Goal: Information Seeking & Learning: Learn about a topic

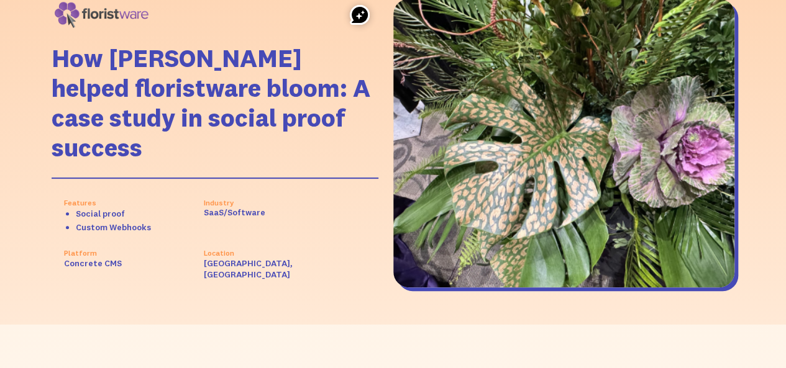
scroll to position [186, 0]
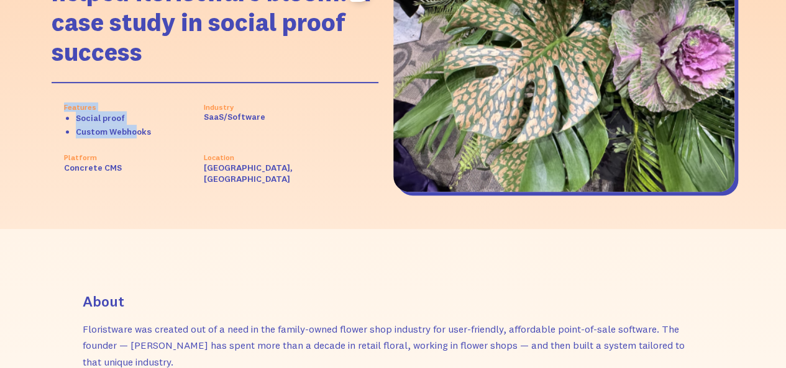
drag, startPoint x: 43, startPoint y: 101, endPoint x: 137, endPoint y: 125, distance: 96.9
click at [137, 125] on div "How Fomo helped floristware bloom: A case study in social proof success Feature…" at bounding box center [392, 48] width 707 height 364
click at [143, 160] on icon "Select how to rewrite the selected piece" at bounding box center [151, 152] width 18 height 18
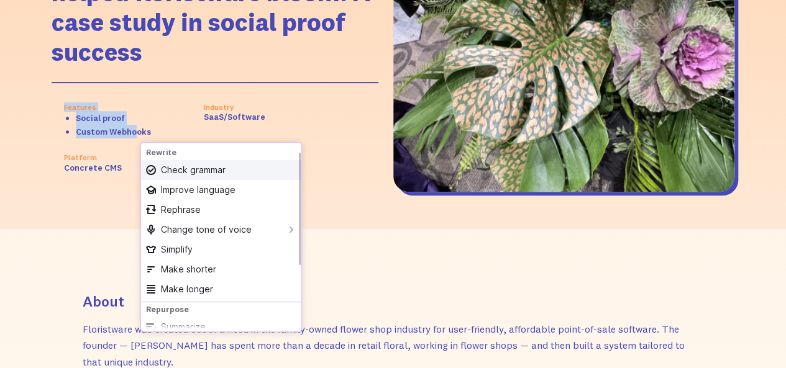
scroll to position [113, 0]
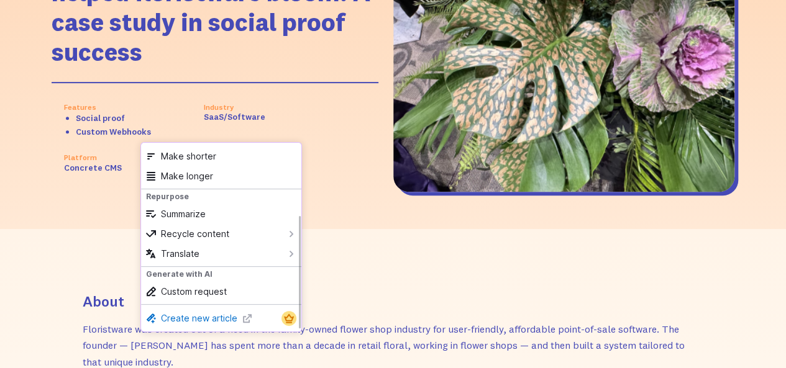
click at [102, 207] on div "How Fomo helped floristware bloom: A case study in social proof success Feature…" at bounding box center [393, 48] width 682 height 364
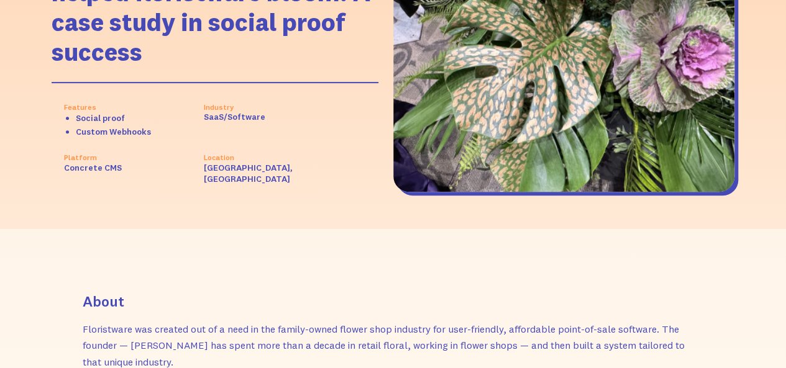
scroll to position [373, 0]
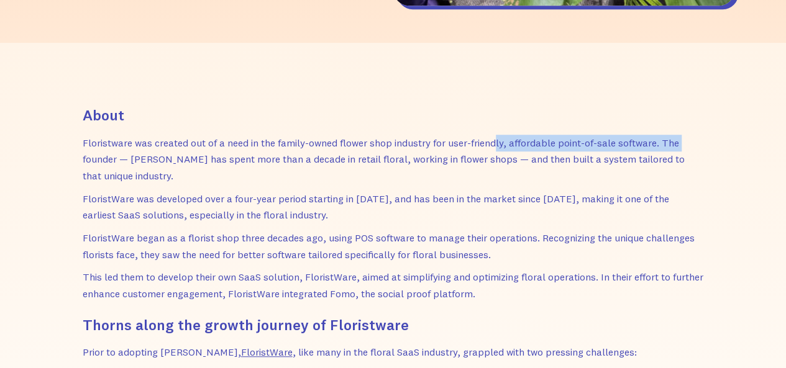
drag, startPoint x: 78, startPoint y: 152, endPoint x: 495, endPoint y: 140, distance: 416.9
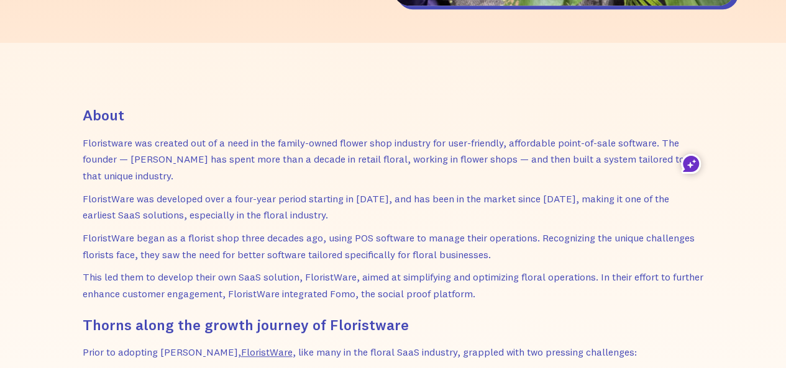
click at [484, 152] on p "Floristware was created out of a need in the family-owned flower shop industry …" at bounding box center [393, 160] width 621 height 50
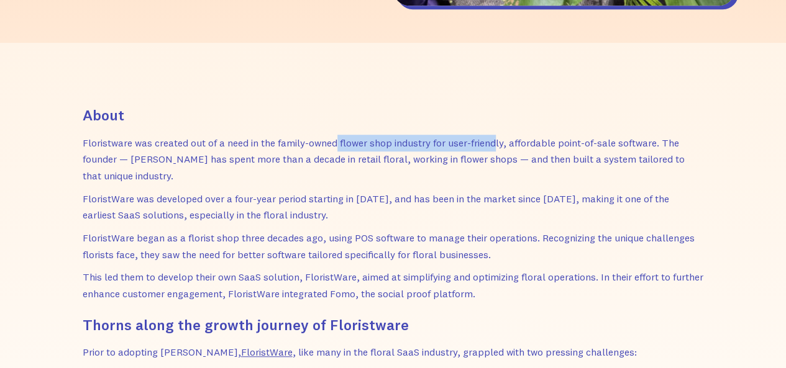
drag, startPoint x: 338, startPoint y: 145, endPoint x: 496, endPoint y: 143, distance: 157.1
click at [496, 143] on p "Floristware was created out of a need in the family-owned flower shop industry …" at bounding box center [393, 160] width 621 height 50
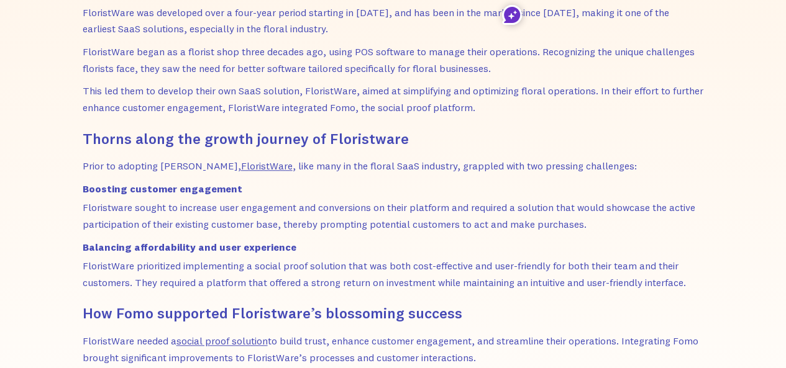
scroll to position [621, 0]
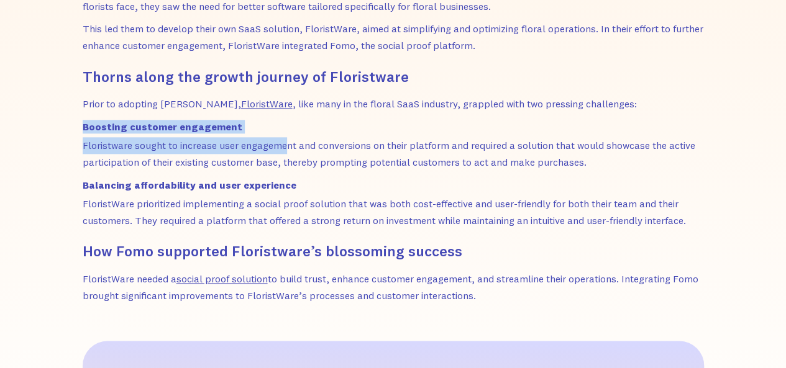
drag, startPoint x: 102, startPoint y: 130, endPoint x: 287, endPoint y: 136, distance: 185.1
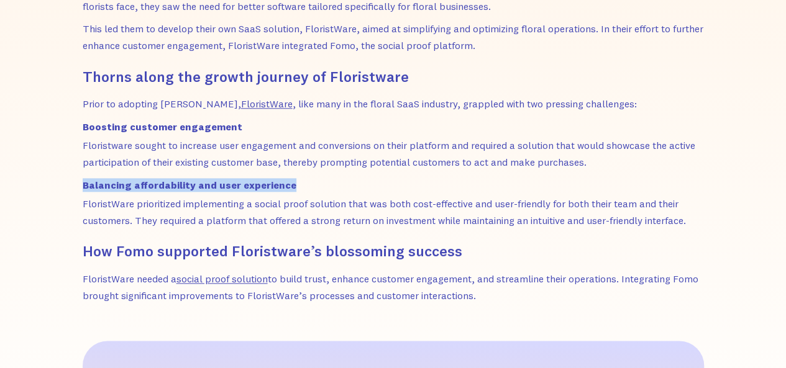
drag, startPoint x: 138, startPoint y: 187, endPoint x: 289, endPoint y: 189, distance: 150.9
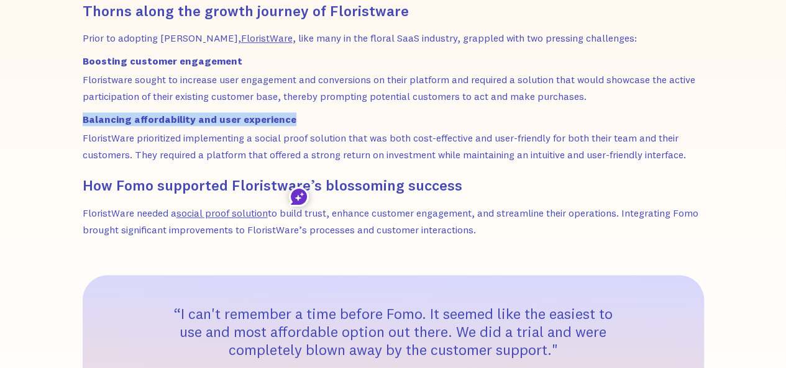
scroll to position [745, 0]
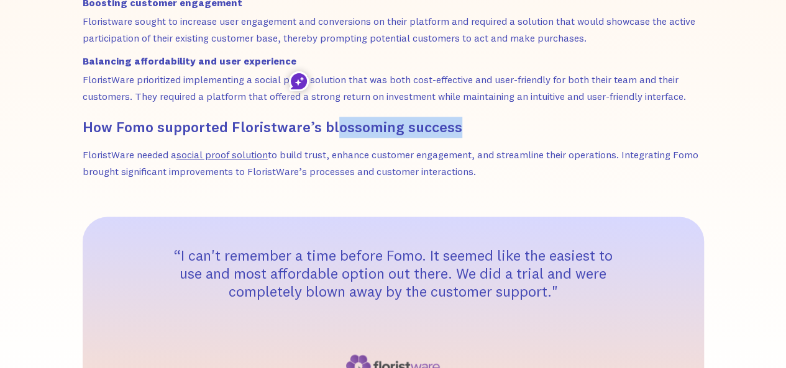
drag, startPoint x: 390, startPoint y: 128, endPoint x: 469, endPoint y: 127, distance: 78.9
click at [469, 127] on h2 "How Fomo supported Floristware’s blossoming success" at bounding box center [393, 127] width 621 height 21
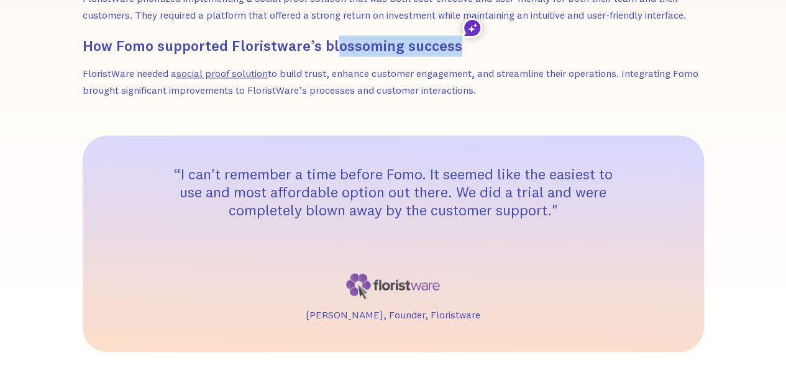
scroll to position [807, 0]
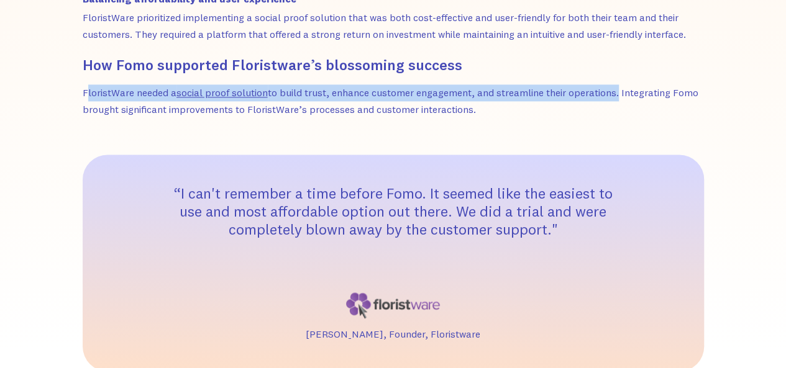
drag, startPoint x: 86, startPoint y: 91, endPoint x: 618, endPoint y: 96, distance: 532.2
click at [618, 96] on p "FloristWare needed a social proof solution to build trust, enhance customer eng…" at bounding box center [393, 100] width 621 height 33
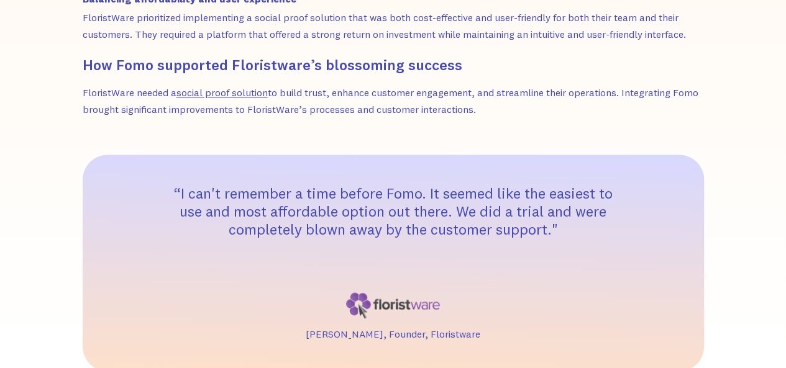
drag, startPoint x: 77, startPoint y: 109, endPoint x: 478, endPoint y: 116, distance: 401.2
click at [478, 116] on div "30% of reviews via SMS 147x ROI on SMS campaign 265% Increase in subscribers Ab…" at bounding box center [393, 309] width 682 height 1402
click at [486, 102] on p "FloristWare needed a social proof solution to build trust, enhance customer eng…" at bounding box center [393, 100] width 621 height 33
drag, startPoint x: 482, startPoint y: 105, endPoint x: 242, endPoint y: 115, distance: 239.9
click at [242, 115] on p "FloristWare needed a social proof solution to build trust, enhance customer eng…" at bounding box center [393, 100] width 621 height 33
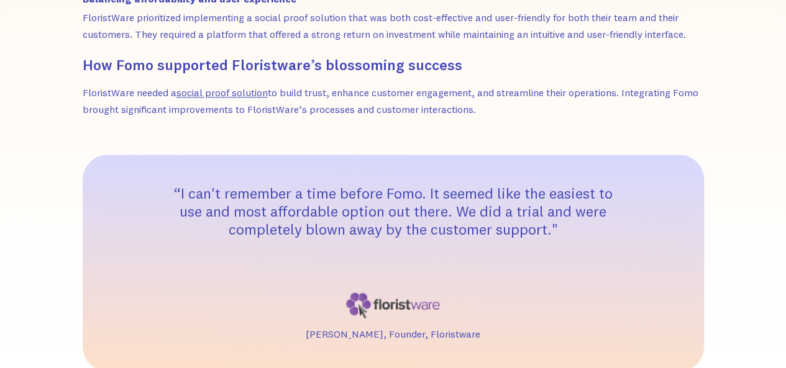
drag, startPoint x: 75, startPoint y: 73, endPoint x: 486, endPoint y: 109, distance: 413.3
click at [486, 109] on div "30% of reviews via SMS 147x ROI on SMS campaign 265% Increase in subscribers Ab…" at bounding box center [393, 309] width 682 height 1402
click at [486, 109] on p "FloristWare needed a social proof solution to build trust, enhance customer eng…" at bounding box center [393, 100] width 621 height 33
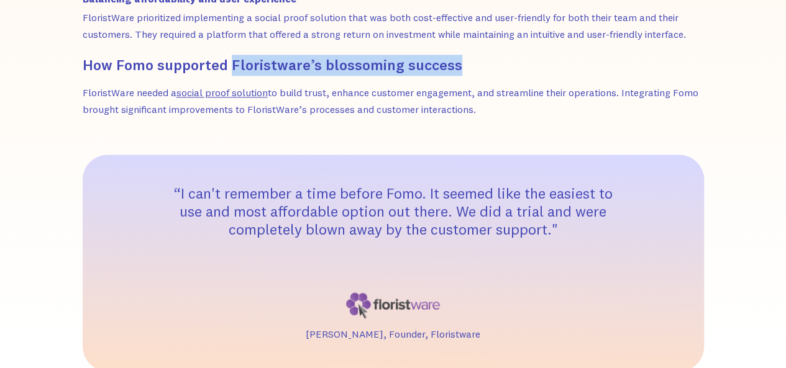
drag, startPoint x: 234, startPoint y: 61, endPoint x: 492, endPoint y: 68, distance: 259.0
click at [492, 68] on h2 "How Fomo supported Floristware’s blossoming success" at bounding box center [393, 65] width 621 height 21
drag, startPoint x: 83, startPoint y: 91, endPoint x: 492, endPoint y: 114, distance: 409.9
click at [492, 114] on p "FloristWare needed a social proof solution to build trust, enhance customer eng…" at bounding box center [393, 100] width 621 height 33
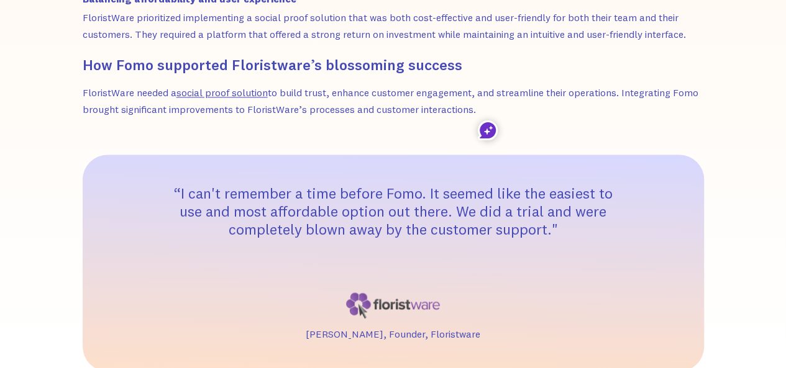
click at [505, 119] on div "About Floristware was created out of a need in the family-owned flower shop ind…" at bounding box center [393, 309] width 621 height 1302
click at [481, 111] on p "FloristWare needed a social proof solution to build trust, enhance customer eng…" at bounding box center [393, 100] width 621 height 33
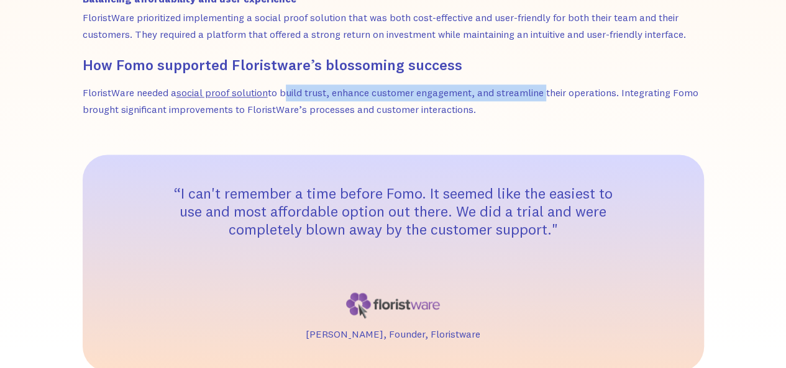
drag, startPoint x: 284, startPoint y: 93, endPoint x: 543, endPoint y: 93, distance: 259.0
click at [543, 93] on p "FloristWare needed a social proof solution to build trust, enhance customer eng…" at bounding box center [393, 100] width 621 height 33
click at [284, 91] on p "FloristWare needed a social proof solution to build trust, enhance customer eng…" at bounding box center [393, 100] width 621 height 33
drag, startPoint x: 284, startPoint y: 93, endPoint x: 544, endPoint y: 93, distance: 259.6
click at [544, 93] on p "FloristWare needed a social proof solution to build trust, enhance customer eng…" at bounding box center [393, 100] width 621 height 33
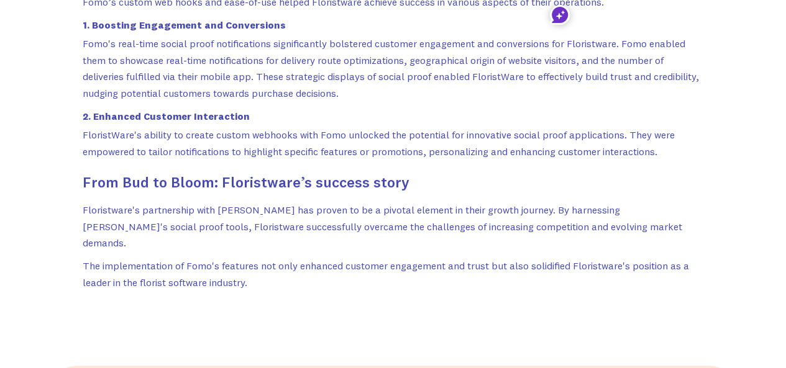
scroll to position [1490, 0]
